Goal: Complete application form: Complete application form

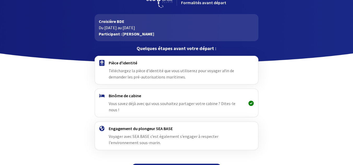
scroll to position [23, 0]
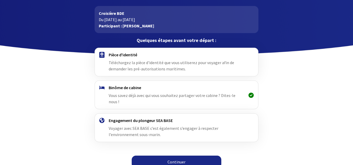
click at [174, 162] on link "Continuer" at bounding box center [177, 162] width 90 height 13
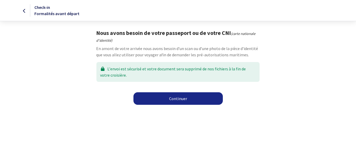
click at [176, 98] on link "Continuer" at bounding box center [179, 98] width 90 height 13
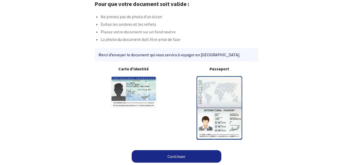
scroll to position [30, 0]
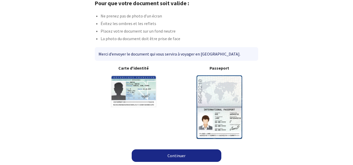
click at [219, 100] on img at bounding box center [219, 106] width 46 height 63
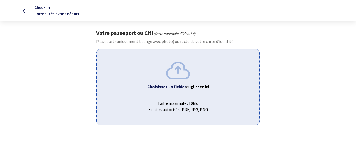
click at [181, 74] on img at bounding box center [178, 70] width 24 height 17
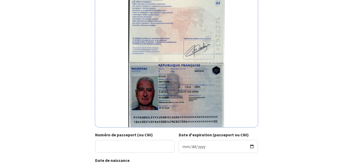
scroll to position [107, 0]
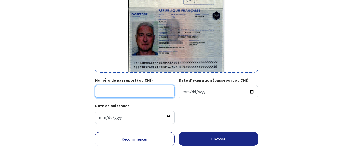
click at [119, 91] on input "Numéro de passeport (ou CNI)" at bounding box center [134, 91] width 79 height 13
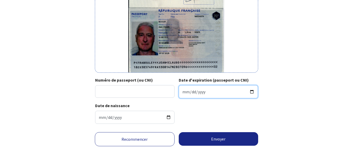
click at [189, 92] on input "Date d'expiration (passeport ou CNI)" at bounding box center [217, 91] width 79 height 13
click at [183, 92] on input "Date d'expiration (passeport ou CNI)" at bounding box center [217, 91] width 79 height 13
type input "2028-07-09"
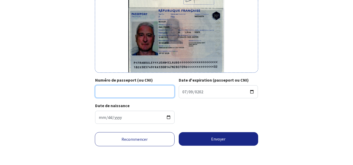
click at [110, 91] on input "Numéro de passeport (ou CNI)" at bounding box center [134, 91] width 79 height 13
type input "18ED38374 6"
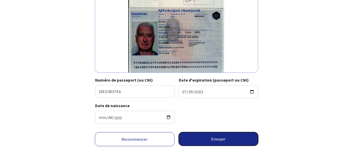
click at [203, 138] on button "Envoyer" at bounding box center [218, 139] width 80 height 14
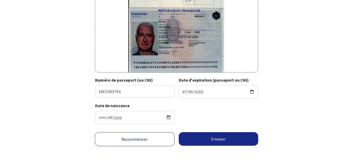
scroll to position [99, 0]
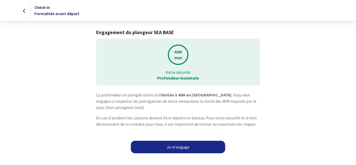
click at [169, 149] on link "Je m'engage" at bounding box center [178, 147] width 94 height 13
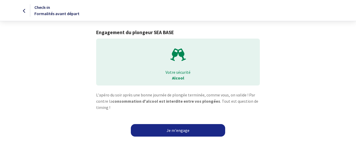
click at [184, 130] on link "Je m'engage" at bounding box center [178, 130] width 94 height 13
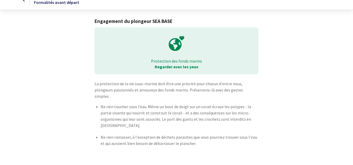
scroll to position [21, 0]
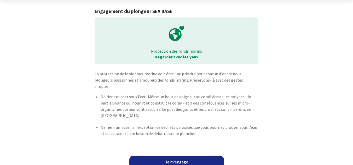
click at [160, 156] on link "Je m'engage" at bounding box center [176, 162] width 94 height 13
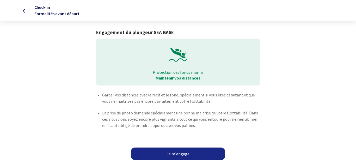
click at [166, 155] on link "Je m'engage" at bounding box center [178, 154] width 94 height 13
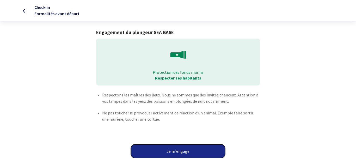
click at [186, 150] on button "Je m'engage" at bounding box center [178, 152] width 94 height 14
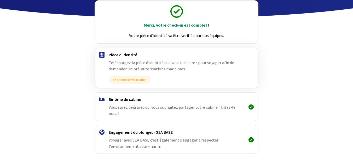
scroll to position [72, 0]
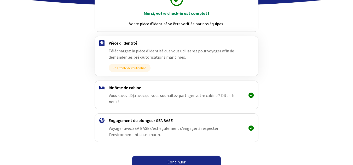
click at [198, 156] on link "Continuer" at bounding box center [177, 162] width 90 height 13
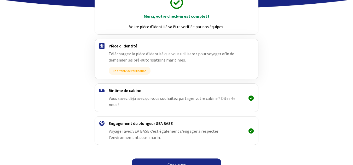
scroll to position [72, 0]
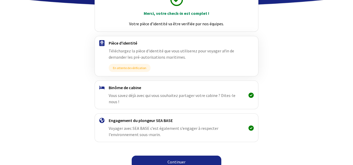
click at [179, 156] on link "Continuer" at bounding box center [177, 162] width 90 height 13
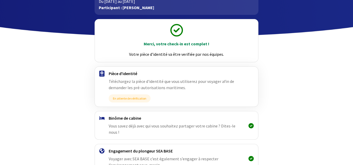
scroll to position [72, 0]
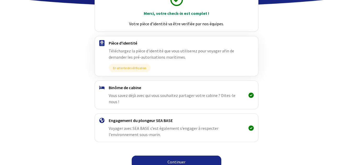
click at [163, 156] on link "Continuer" at bounding box center [177, 162] width 90 height 13
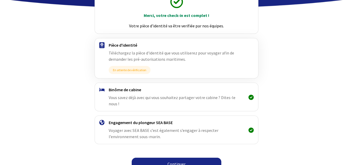
scroll to position [72, 0]
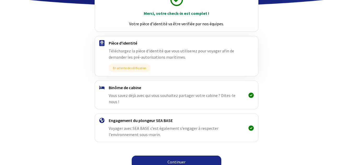
click at [251, 95] on icon at bounding box center [250, 95] width 5 height 0
click at [235, 97] on span "Vous savez déjà avec qui vous souhaitez partager votre cabine ? Dites-le nous !" at bounding box center [172, 98] width 127 height 11
click at [128, 88] on h4 "Binôme de cabine" at bounding box center [176, 87] width 135 height 5
click at [102, 87] on img at bounding box center [101, 88] width 5 height 4
click at [229, 96] on span "Vous savez déjà avec qui vous souhaitez partager votre cabine ? Dites-le nous !" at bounding box center [172, 98] width 127 height 11
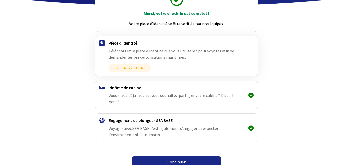
click at [249, 95] on icon at bounding box center [250, 95] width 5 height 0
click at [218, 126] on span "Voyager avec SEA BASE c’est également s’engager à respecter l’environnement sou…" at bounding box center [164, 131] width 110 height 11
click at [171, 51] on span "Téléchargez la pièce d'identité que vous utiliserez pour voyager afin de demand…" at bounding box center [171, 53] width 125 height 11
click at [179, 156] on link "Continuer" at bounding box center [177, 162] width 90 height 13
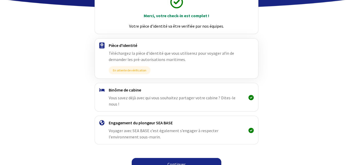
scroll to position [72, 0]
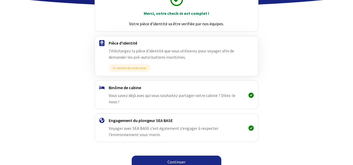
click at [250, 95] on icon at bounding box center [250, 95] width 5 height 0
click at [252, 128] on icon at bounding box center [250, 128] width 5 height 0
click at [102, 88] on img at bounding box center [101, 88] width 5 height 4
click at [102, 118] on img at bounding box center [101, 120] width 5 height 5
click at [195, 158] on link "Continuer" at bounding box center [177, 162] width 90 height 13
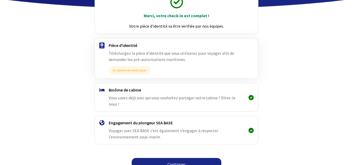
scroll to position [72, 0]
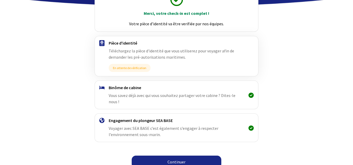
click at [193, 156] on link "Continuer" at bounding box center [177, 162] width 90 height 13
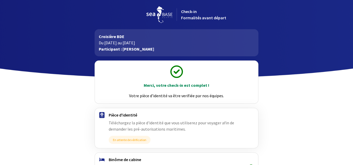
click at [175, 72] on icon at bounding box center [176, 72] width 13 height 13
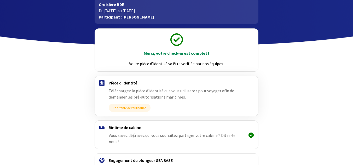
scroll to position [72, 0]
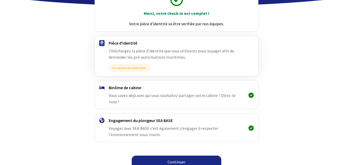
click at [188, 158] on link "Continuer" at bounding box center [177, 162] width 90 height 13
